Goal: Transaction & Acquisition: Purchase product/service

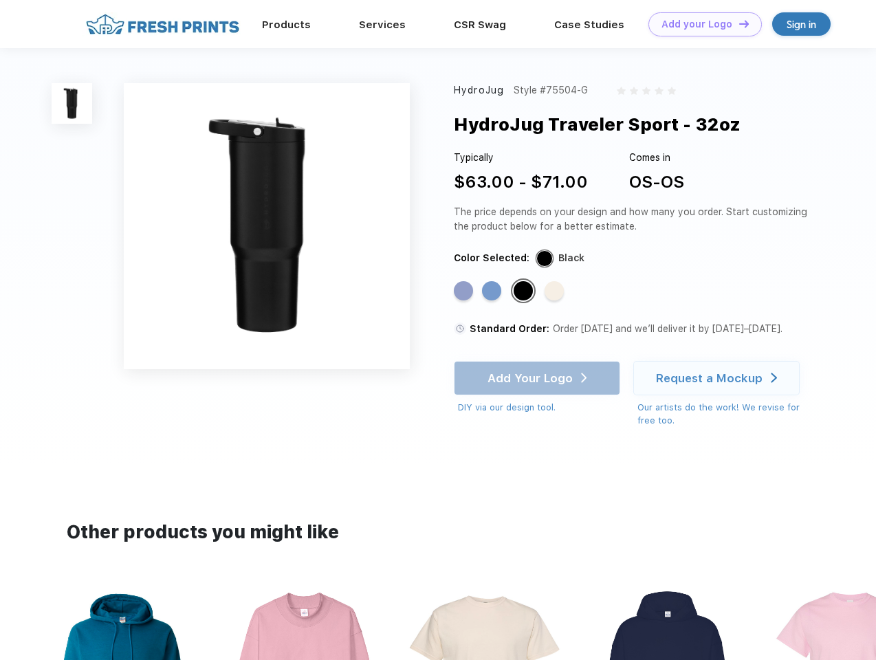
click at [700, 24] on link "Add your Logo Design Tool" at bounding box center [704, 24] width 113 height 24
click at [0, 0] on div "Design Tool" at bounding box center [0, 0] width 0 height 0
click at [738, 23] on link "Add your Logo Design Tool" at bounding box center [704, 24] width 113 height 24
click at [72, 103] on img at bounding box center [72, 103] width 41 height 41
click at [465, 292] on div "Standard Color" at bounding box center [463, 290] width 19 height 19
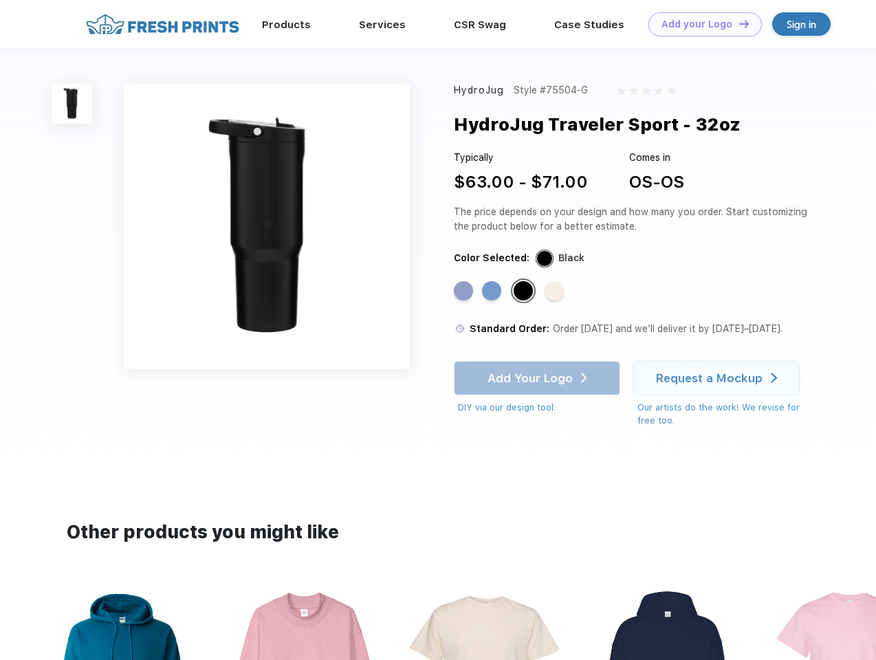
click at [493, 292] on div "Standard Color" at bounding box center [491, 290] width 19 height 19
click at [525, 292] on div "Standard Color" at bounding box center [523, 290] width 19 height 19
click at [556, 292] on div "Standard Color" at bounding box center [554, 290] width 19 height 19
click at [538, 378] on div "Add Your Logo DIY via our design tool. Ah shoot! This product isn't up in our d…" at bounding box center [537, 388] width 166 height 54
click at [719, 378] on div "Request a Mockup" at bounding box center [709, 378] width 107 height 14
